Goal: Find specific page/section: Find specific page/section

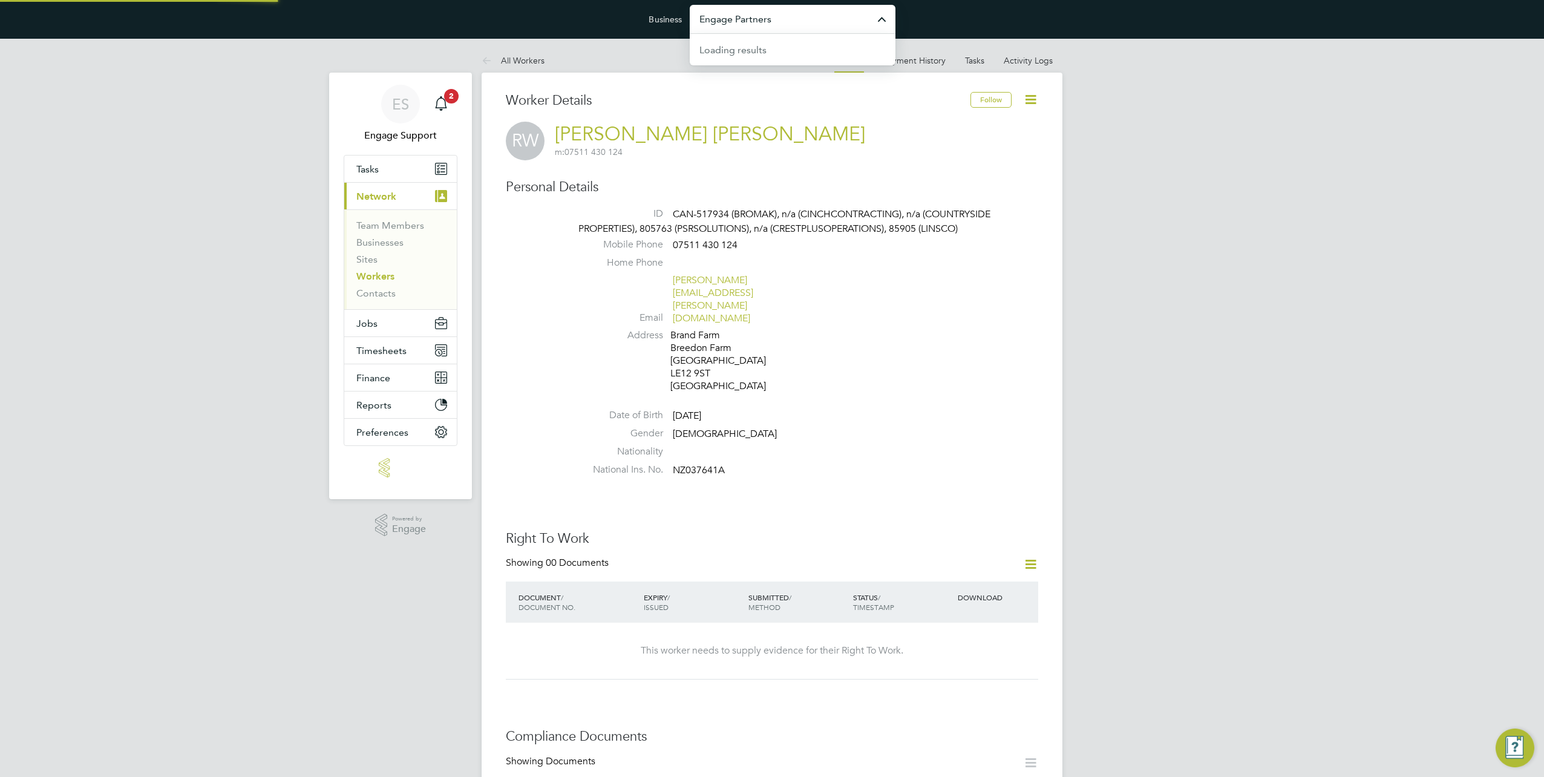
click at [765, 26] on input "Engage Partners" at bounding box center [793, 19] width 206 height 28
click at [383, 275] on link "Workers" at bounding box center [375, 275] width 38 height 11
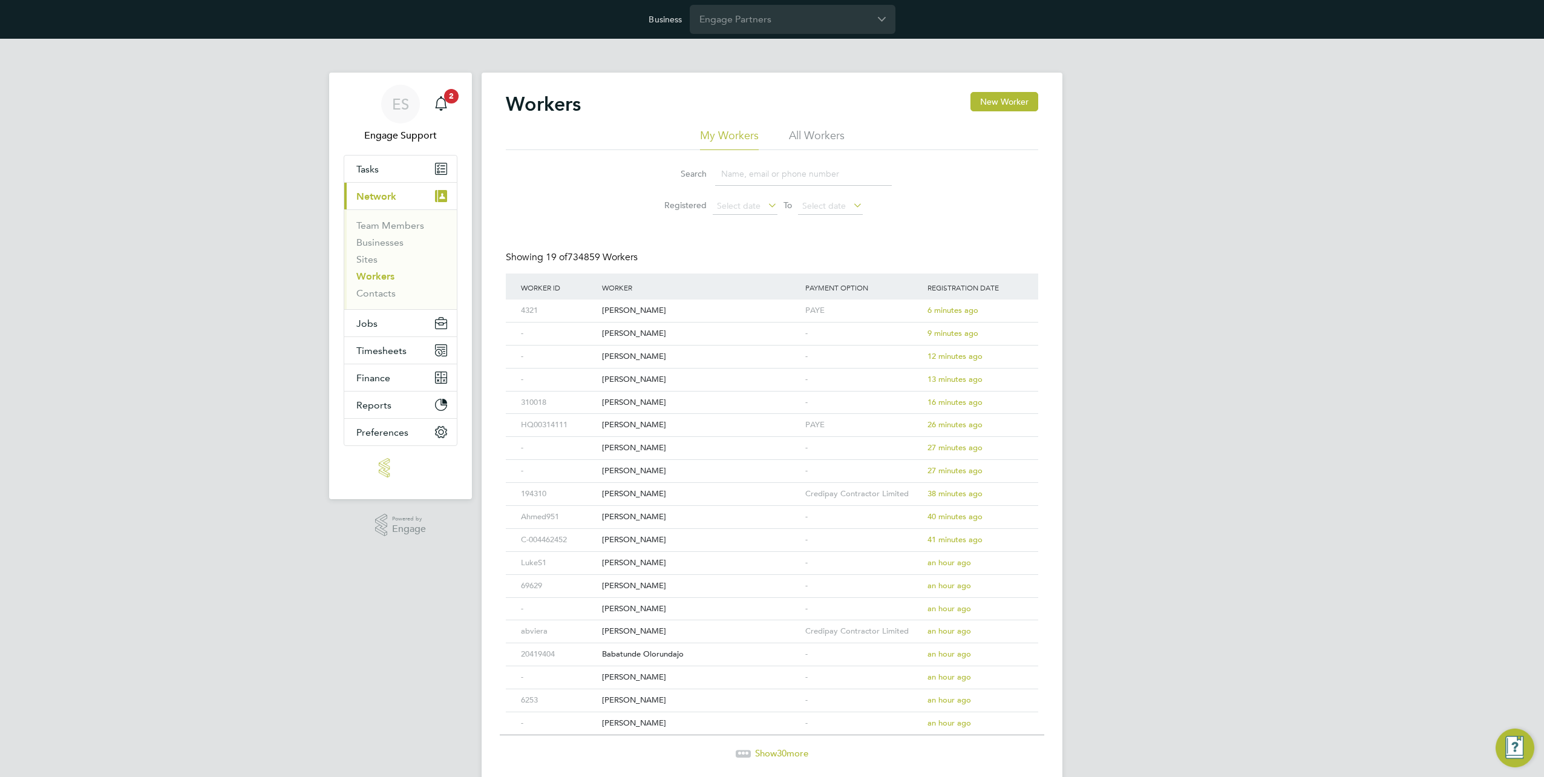
click at [818, 134] on li "All Workers" at bounding box center [817, 139] width 56 height 22
click at [772, 179] on input at bounding box center [803, 174] width 177 height 24
paste input "[PERSON_NAME]"
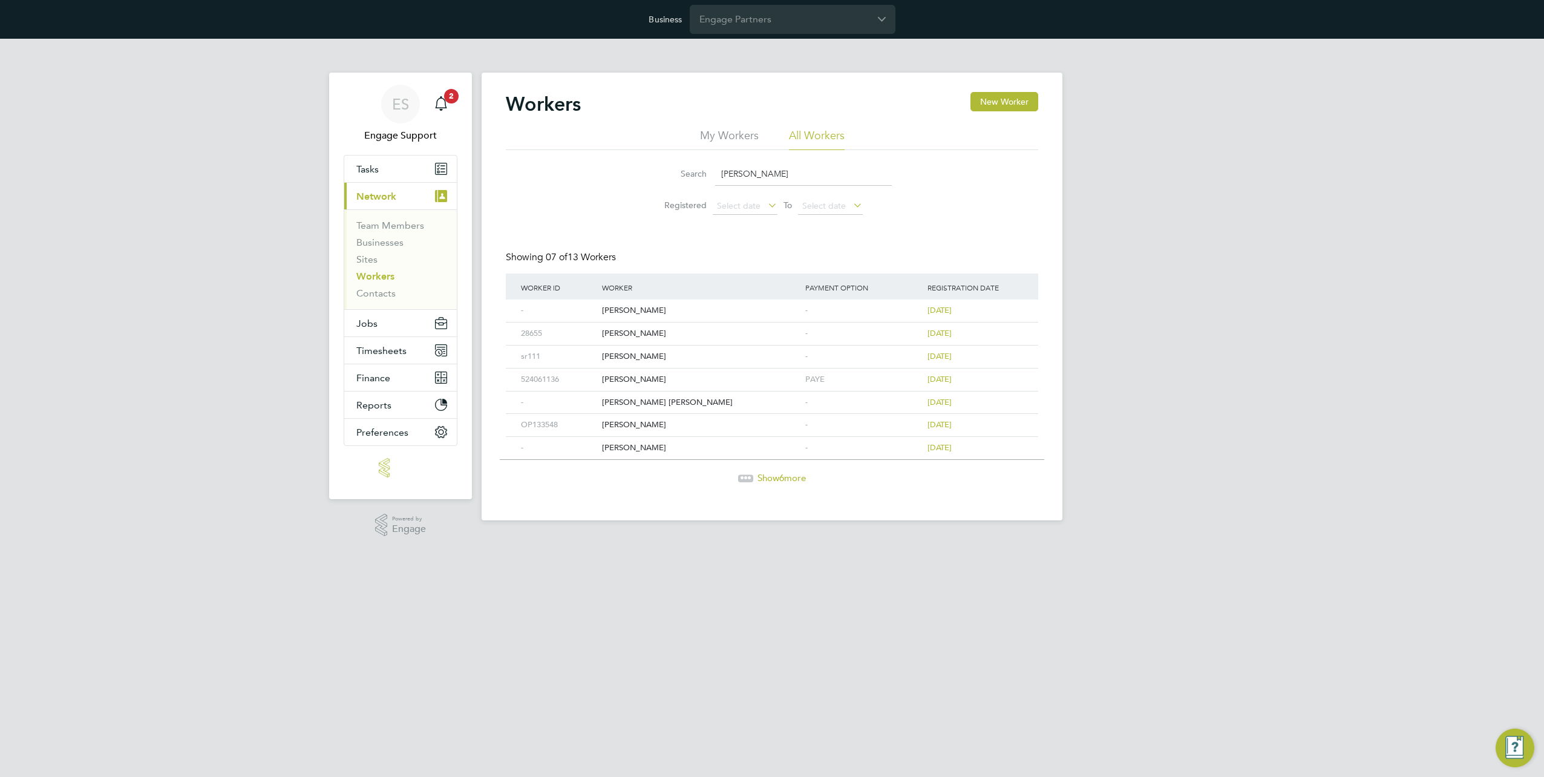
click at [749, 178] on input "[PERSON_NAME]" at bounding box center [803, 174] width 177 height 24
paste input "93191"
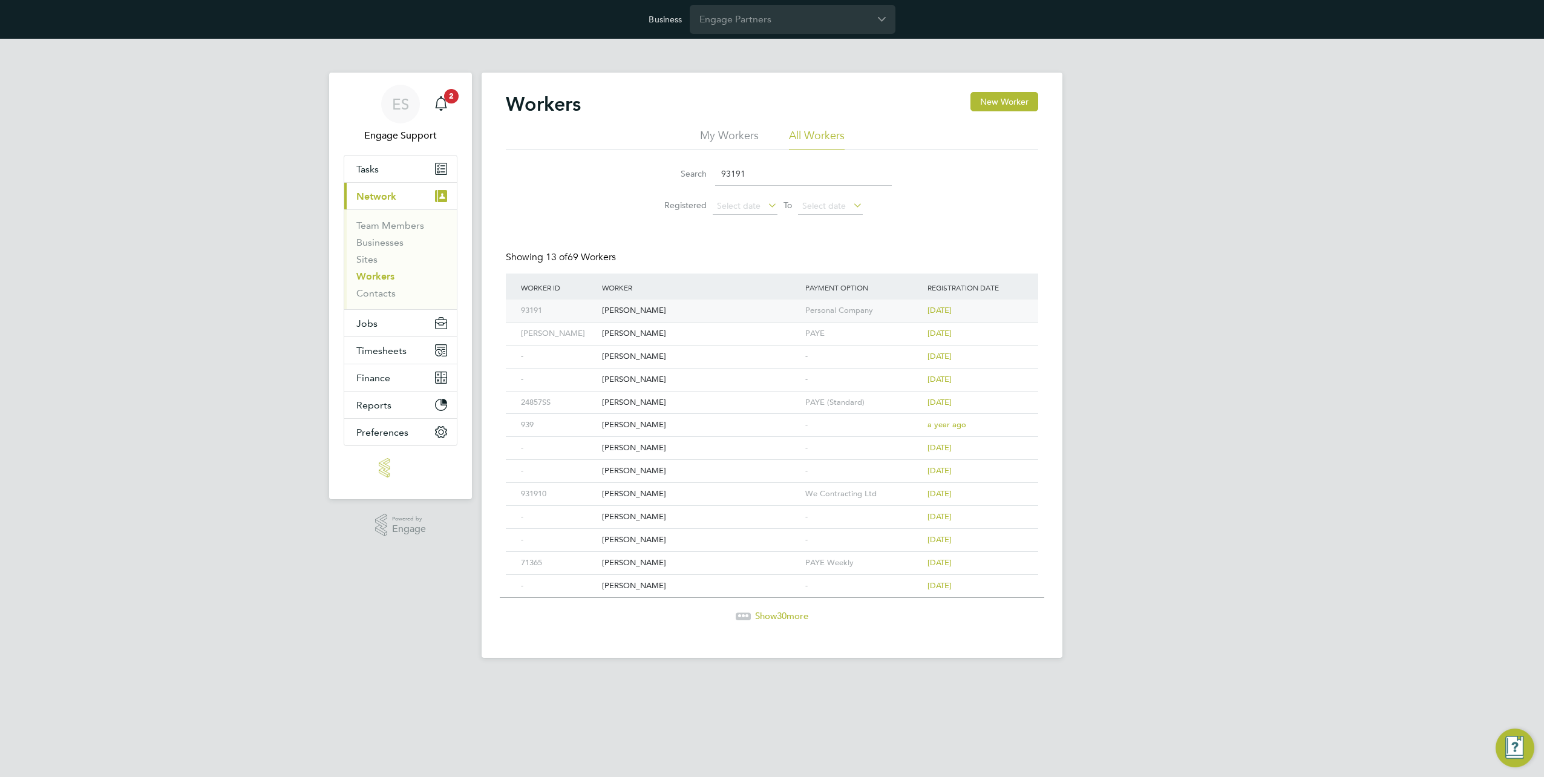
type input "93191"
click at [586, 310] on div "93191" at bounding box center [558, 310] width 81 height 22
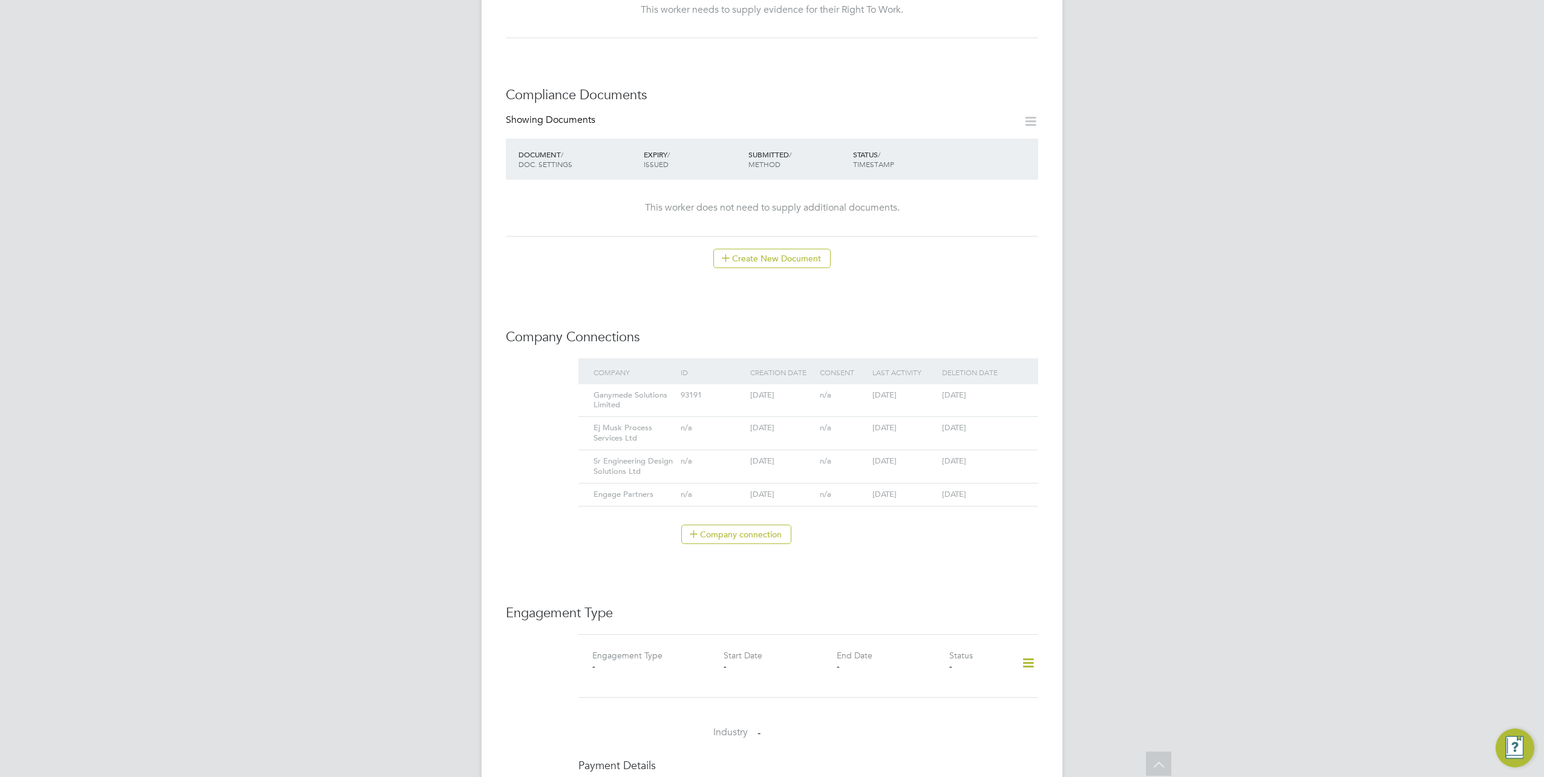
scroll to position [605, 0]
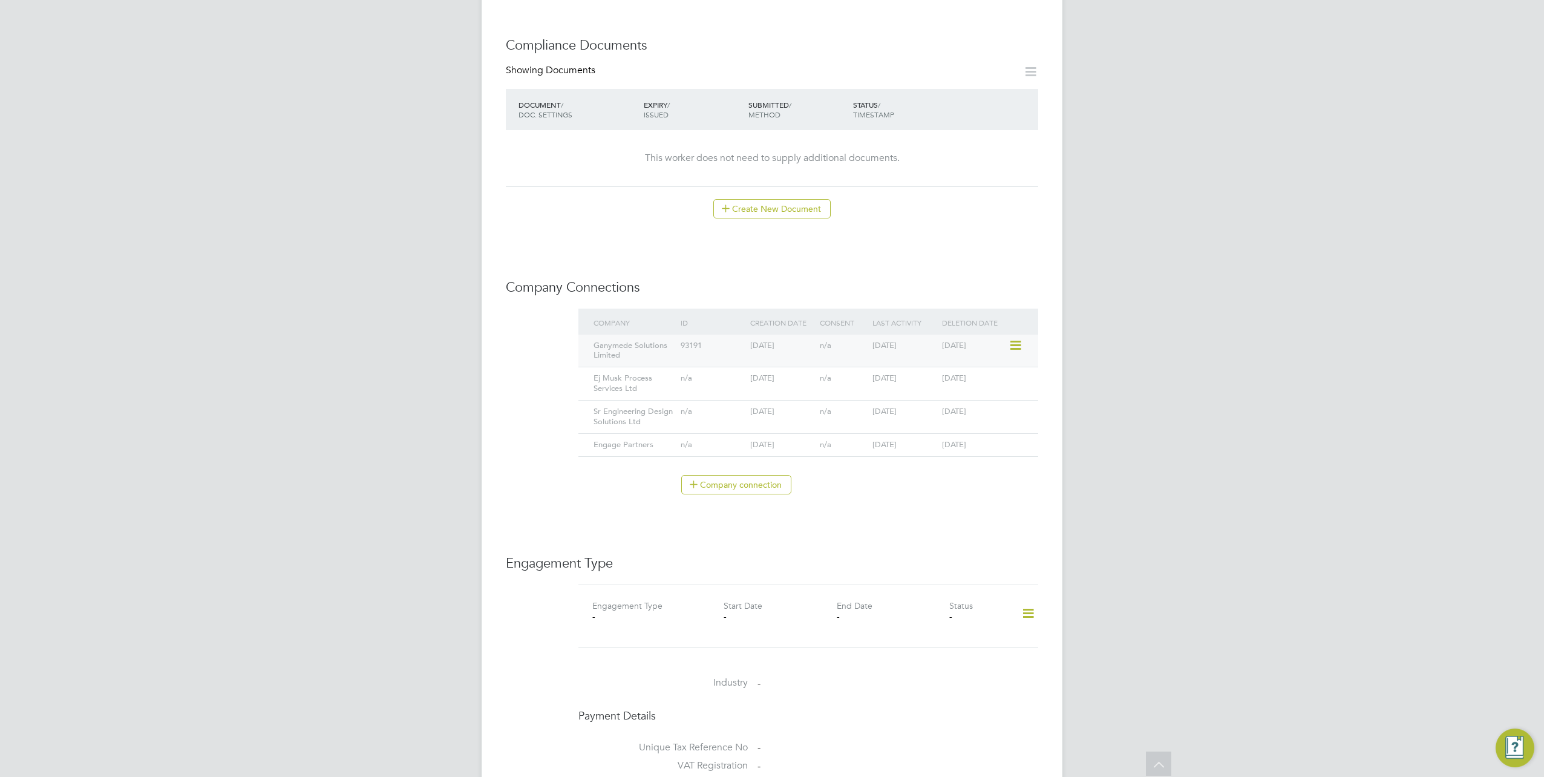
drag, startPoint x: 626, startPoint y: 346, endPoint x: 594, endPoint y: 334, distance: 34.1
click at [594, 334] on div "Ganymede Solutions Limited" at bounding box center [633, 350] width 87 height 33
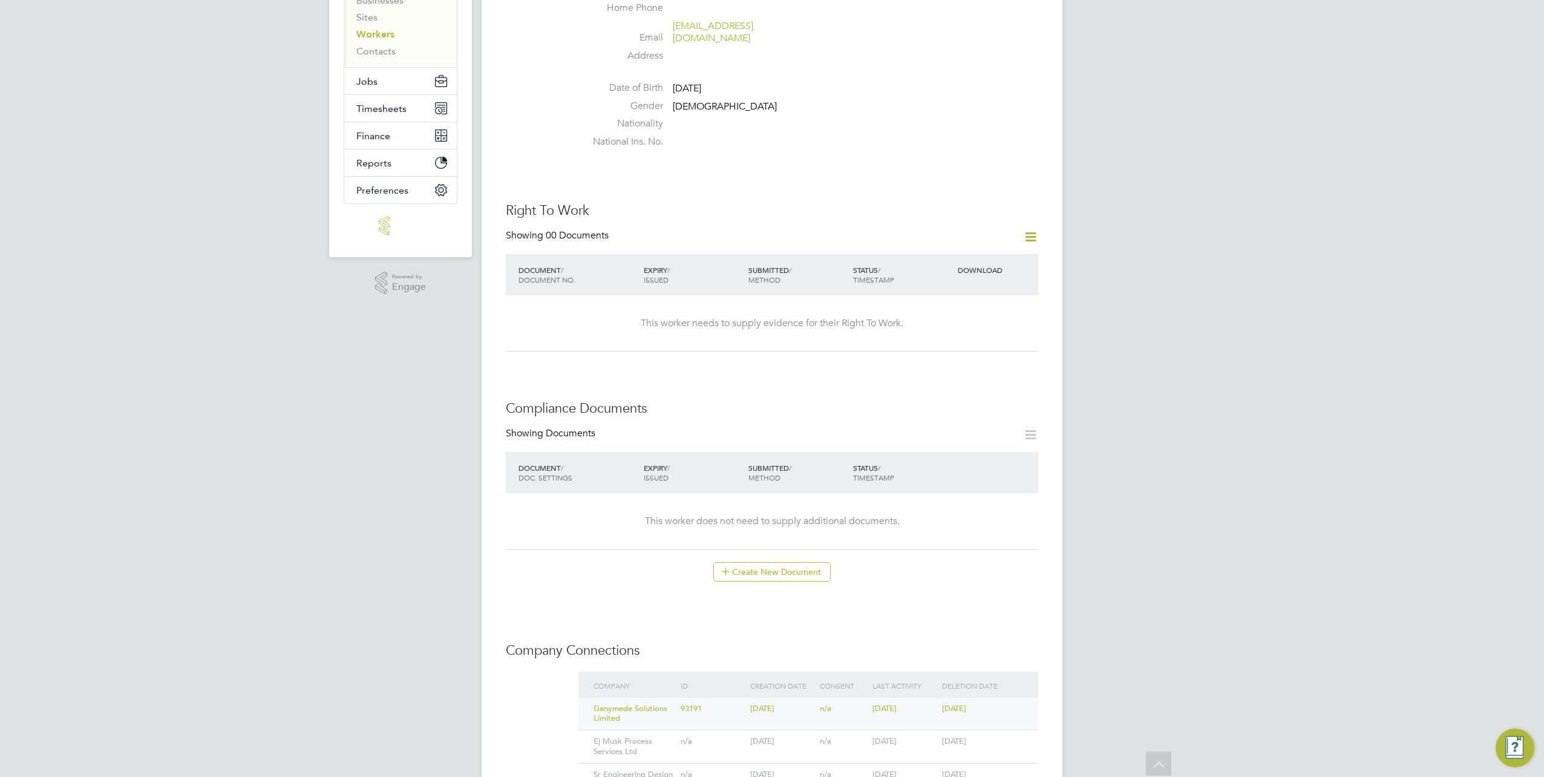
scroll to position [0, 0]
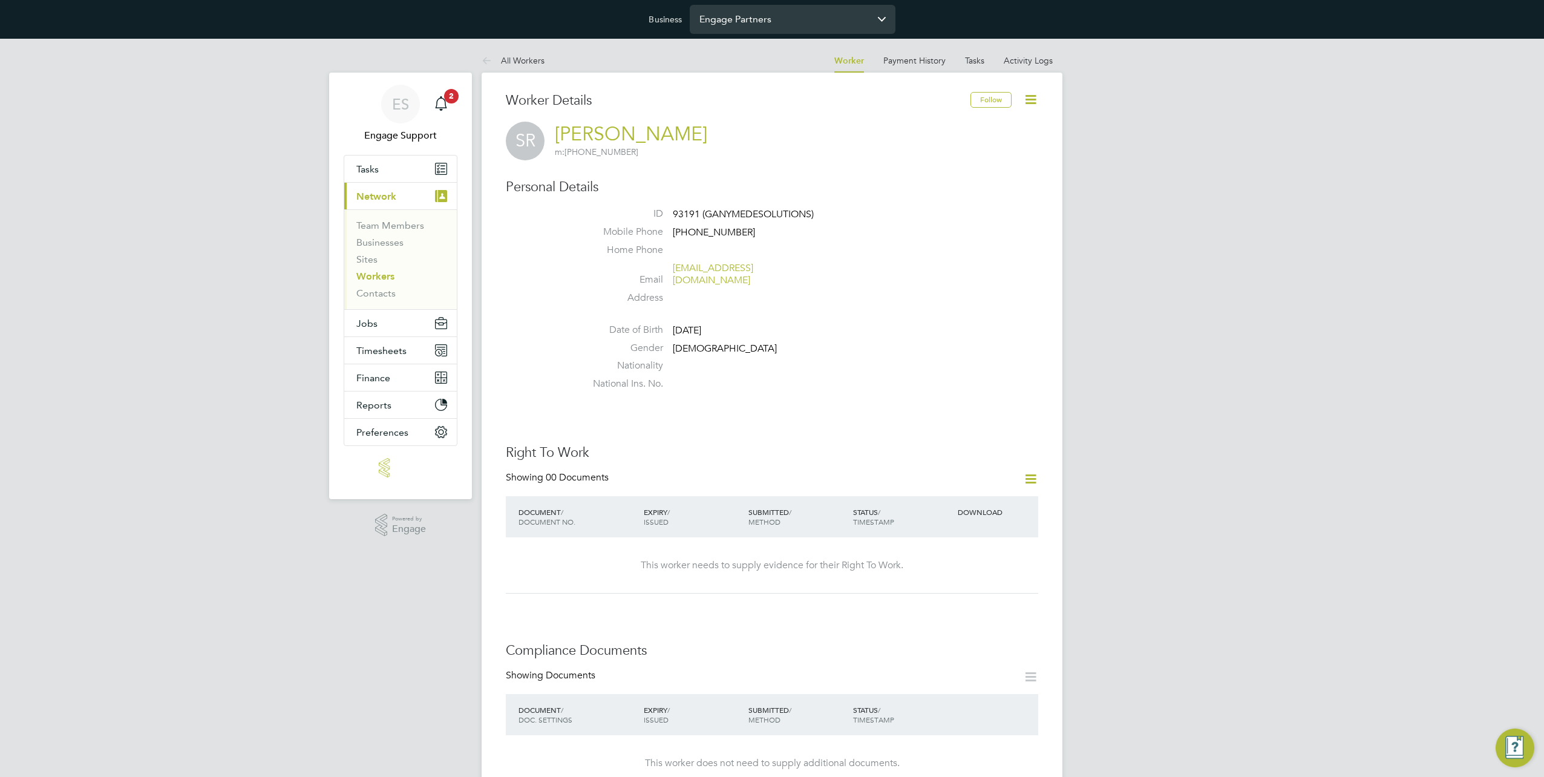
click at [781, 25] on input "Engage Partners" at bounding box center [793, 19] width 206 height 28
click at [773, 42] on span "Ganymede Solutions Limited" at bounding box center [762, 49] width 127 height 15
type input "Ganymede Solutions Limited"
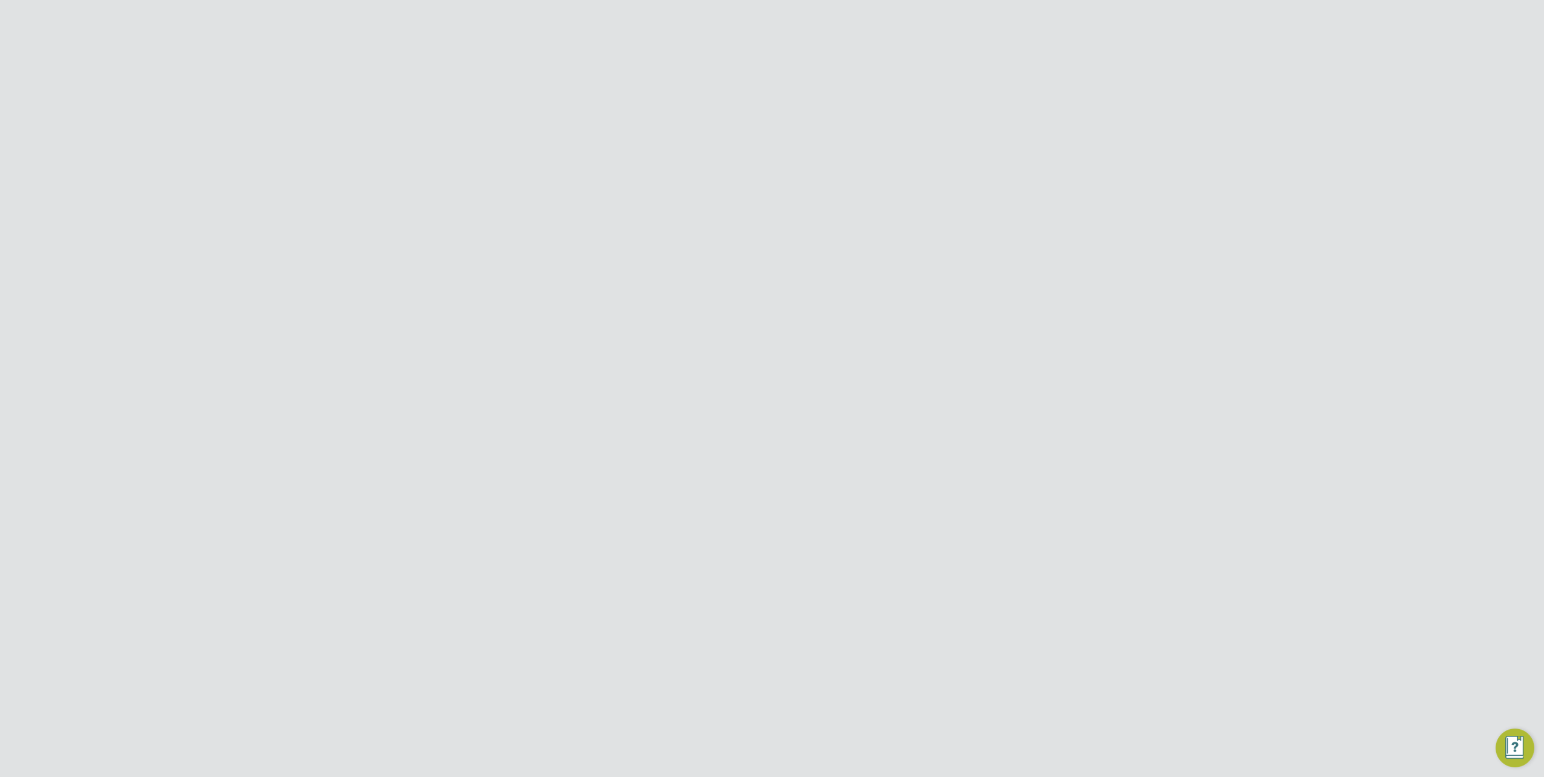
scroll to position [121, 0]
click at [443, 359] on icon "Main navigation" at bounding box center [441, 365] width 12 height 12
click at [398, 293] on link "My Business" at bounding box center [383, 294] width 54 height 11
